Goal: Transaction & Acquisition: Purchase product/service

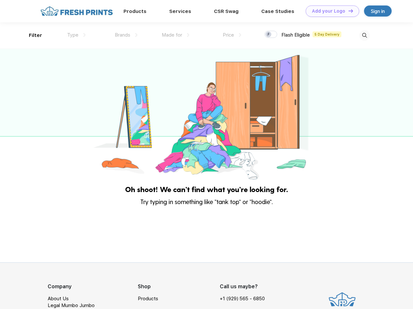
click at [330, 11] on link "Add your Logo Design Tool" at bounding box center [333, 11] width 54 height 11
click at [0, 0] on div "Design Tool" at bounding box center [0, 0] width 0 height 0
click at [348, 11] on link "Add your Logo Design Tool" at bounding box center [333, 11] width 54 height 11
click at [31, 35] on div "Filter" at bounding box center [35, 35] width 13 height 7
click at [77, 35] on span "Type" at bounding box center [72, 35] width 11 height 6
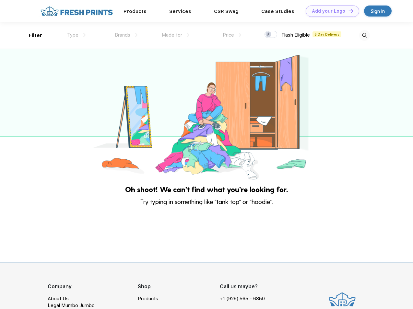
click at [126, 35] on span "Brands" at bounding box center [123, 35] width 16 height 6
click at [176, 35] on span "Made for" at bounding box center [172, 35] width 20 height 6
click at [232, 35] on span "Price" at bounding box center [228, 35] width 11 height 6
click at [271, 35] on div at bounding box center [271, 34] width 13 height 7
click at [269, 35] on input "checkbox" at bounding box center [267, 32] width 4 height 4
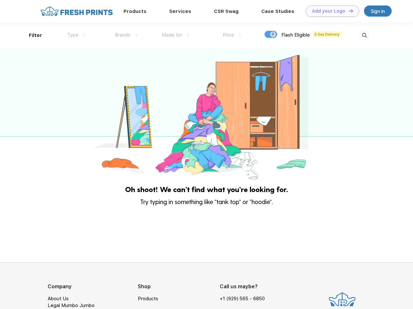
click at [365, 35] on img at bounding box center [364, 35] width 11 height 11
